Goal: Task Accomplishment & Management: Manage account settings

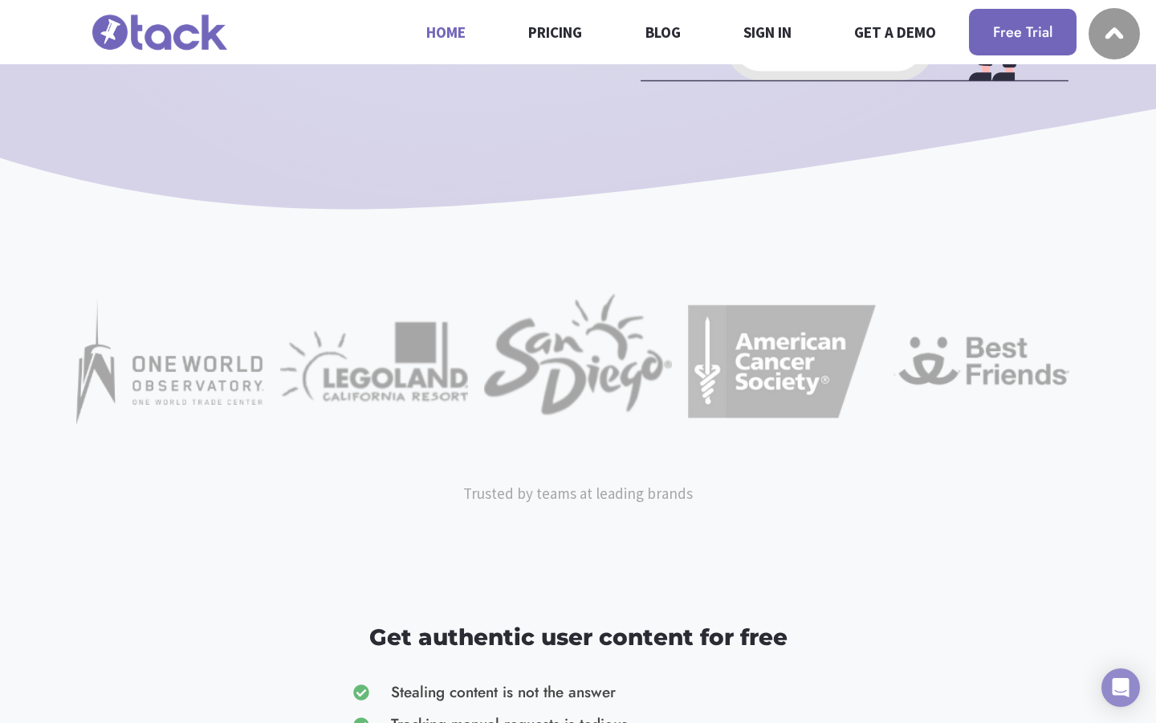
scroll to position [0, 1632]
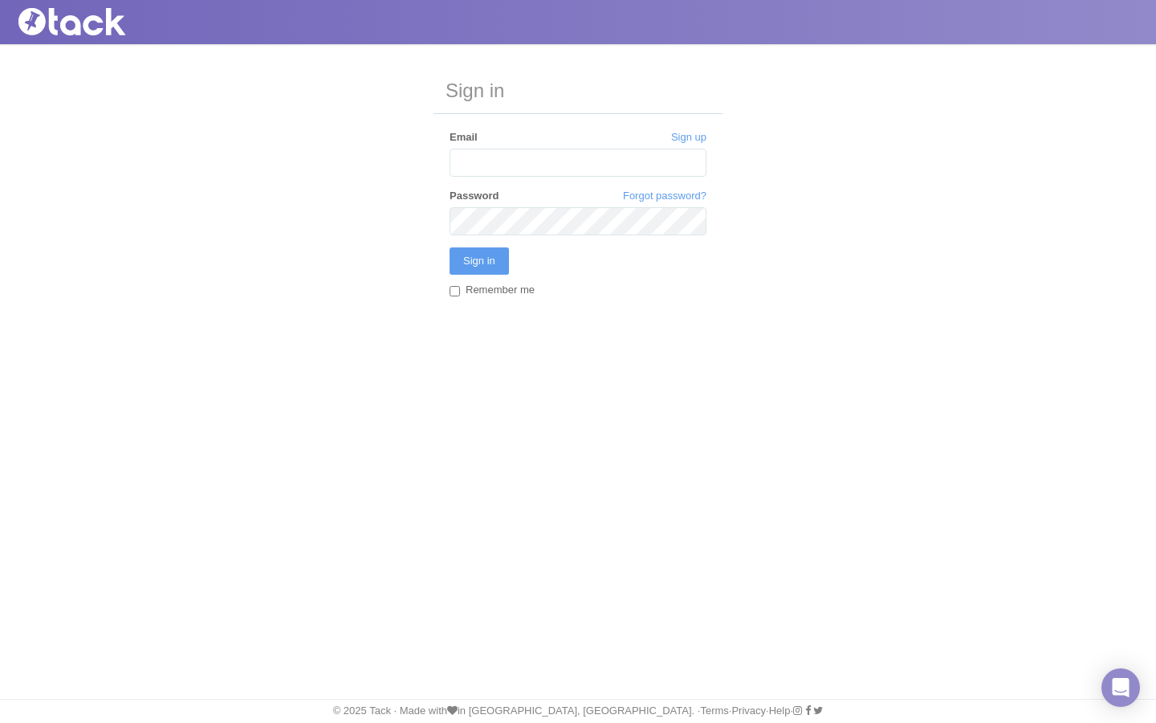
click at [455, 291] on input "Remember me" at bounding box center [455, 291] width 10 height 10
checkbox input "true"
click at [578, 162] on input "Email" at bounding box center [578, 163] width 257 height 28
type input "[EMAIL_ADDRESS][DOMAIN_NAME]"
click at [450, 247] on input "Sign in" at bounding box center [479, 260] width 59 height 27
